Goal: Information Seeking & Learning: Learn about a topic

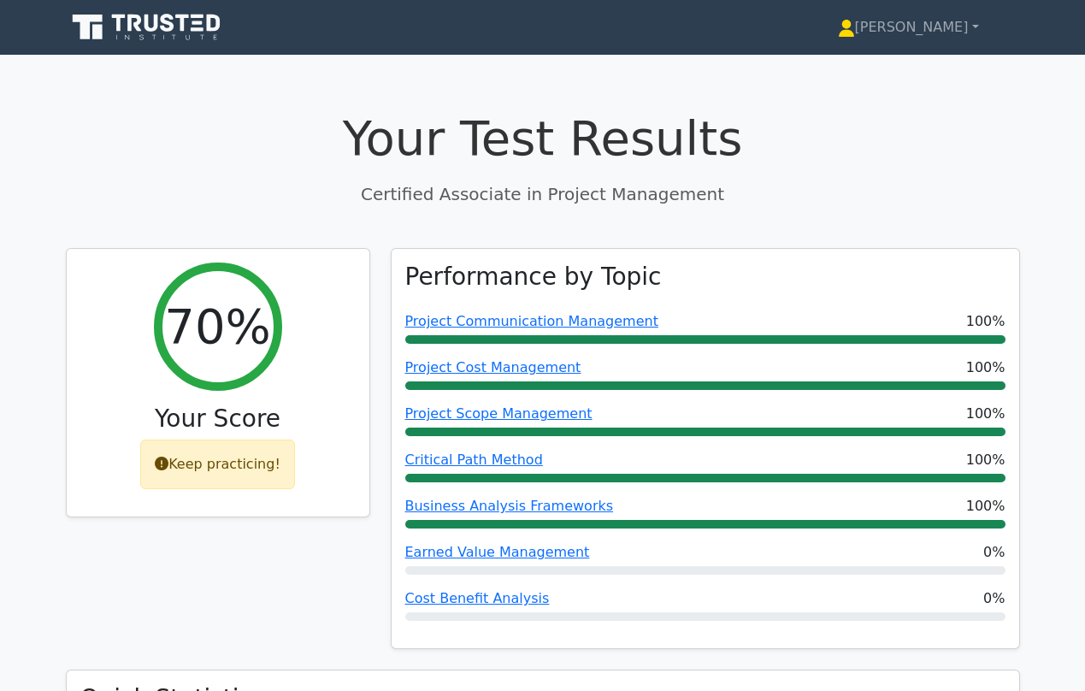
click at [137, 39] on icon at bounding box center [148, 27] width 164 height 32
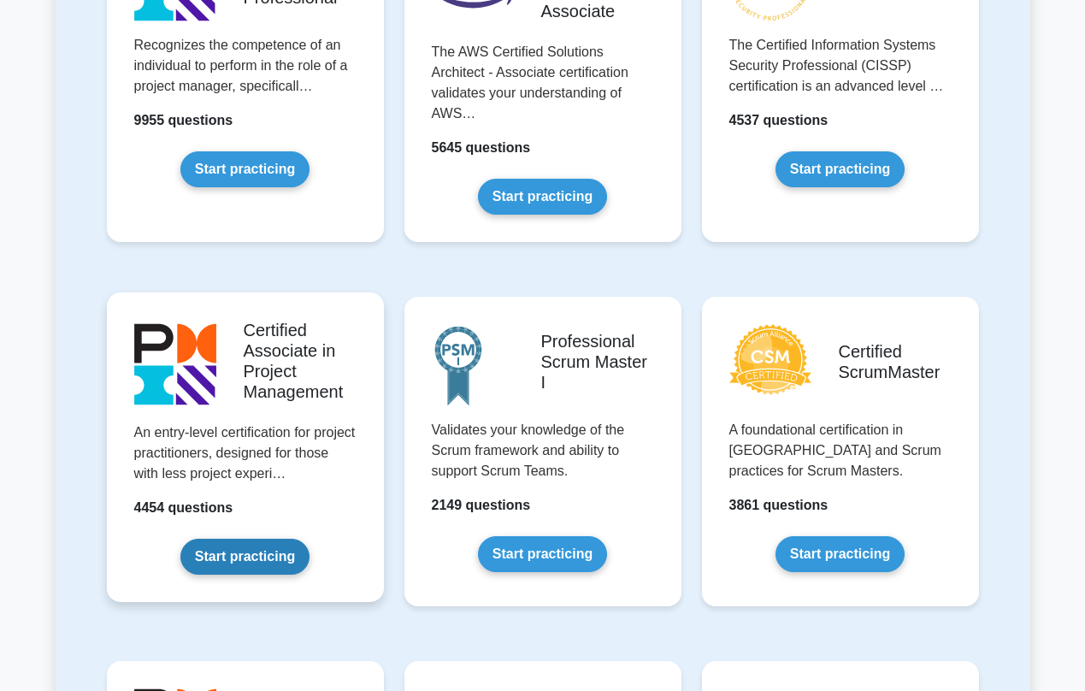
scroll to position [487, 0]
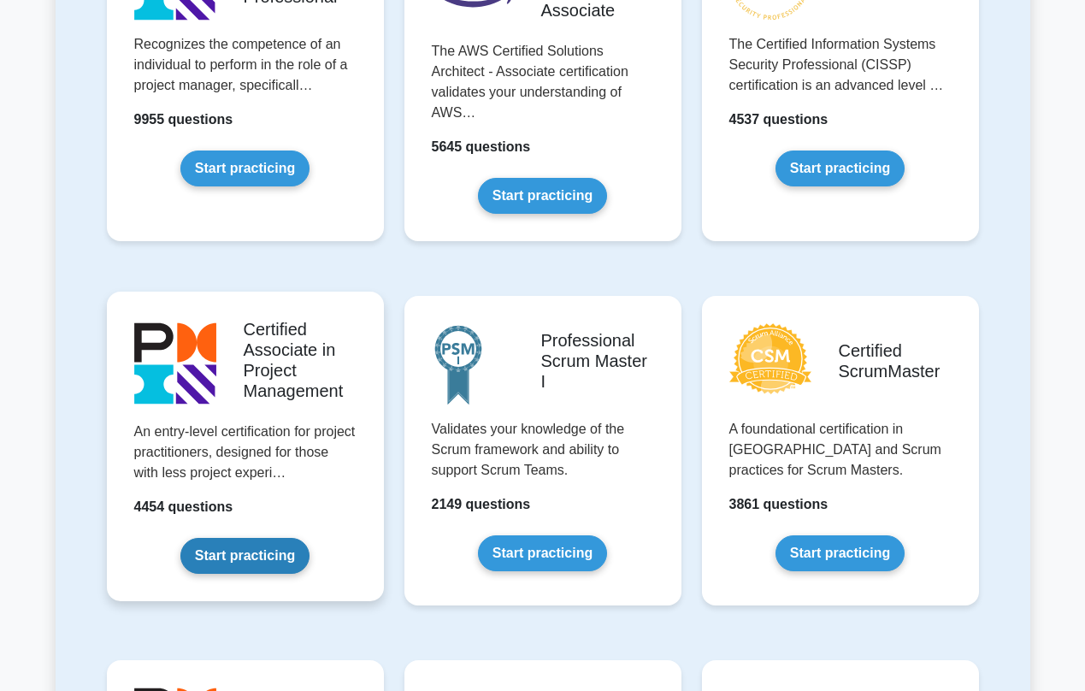
click at [252, 563] on link "Start practicing" at bounding box center [244, 556] width 129 height 36
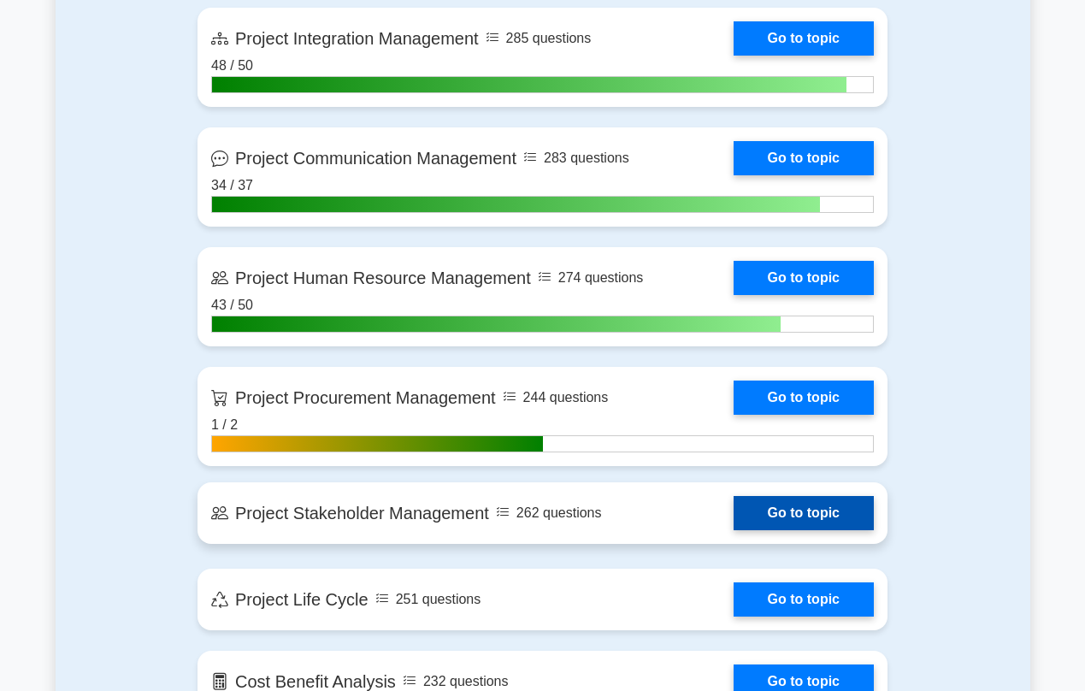
scroll to position [1424, 0]
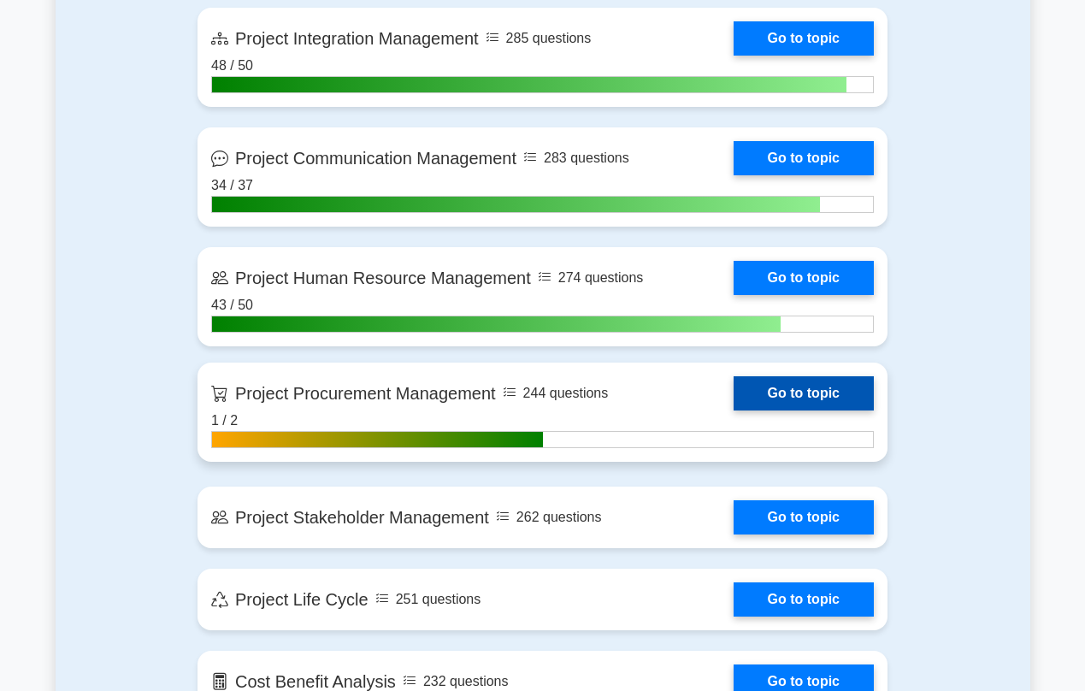
click at [734, 402] on link "Go to topic" at bounding box center [804, 393] width 140 height 34
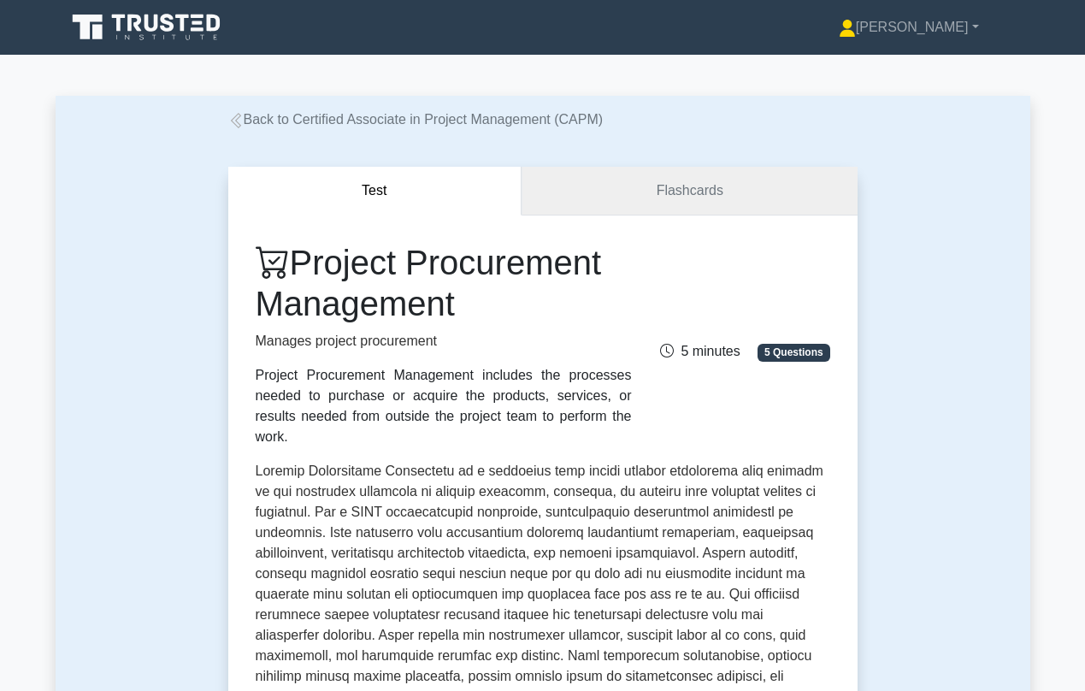
click at [686, 192] on link "Flashcards" at bounding box center [688, 191] width 335 height 49
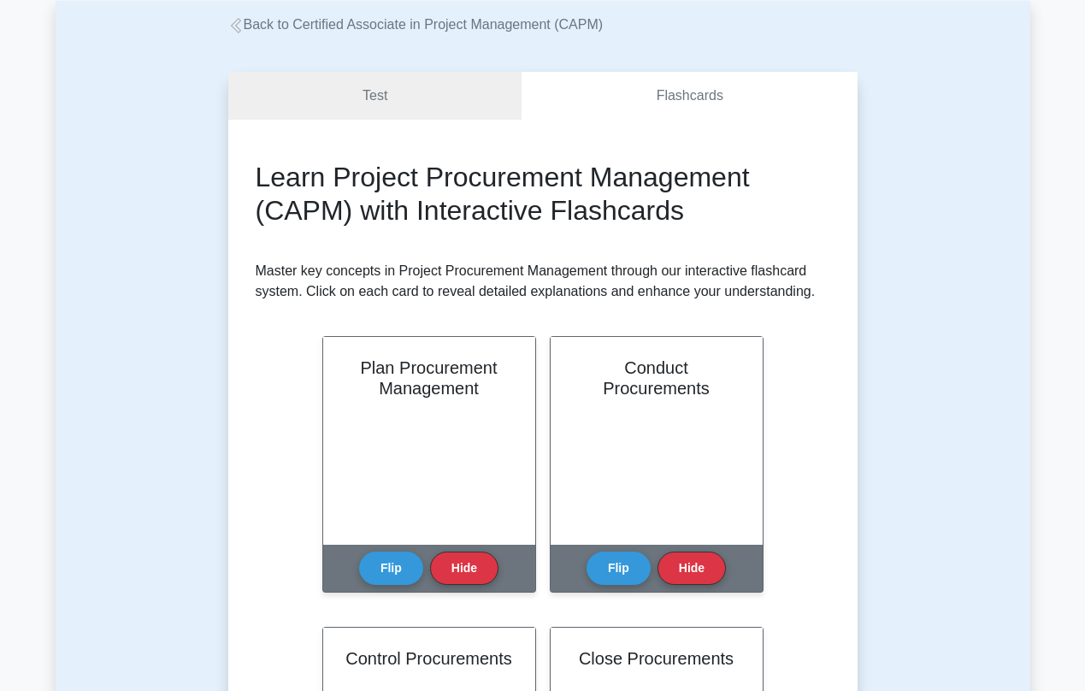
scroll to position [115, 0]
